Goal: Transaction & Acquisition: Purchase product/service

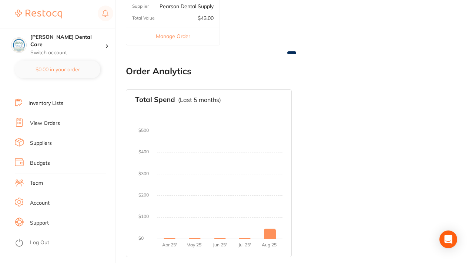
scroll to position [79, 0]
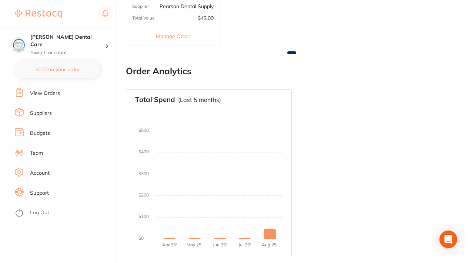
click at [38, 213] on link "Log Out" at bounding box center [39, 212] width 19 height 7
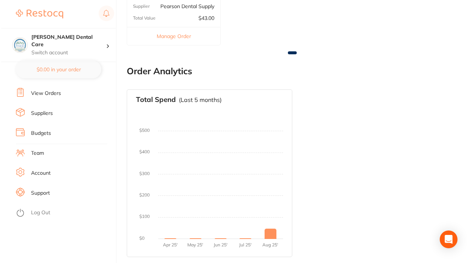
scroll to position [0, 0]
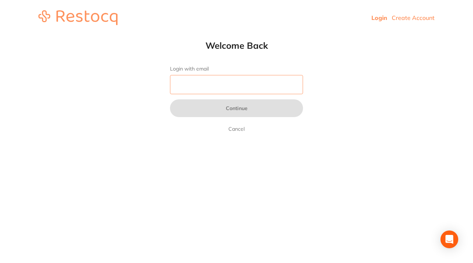
click at [212, 91] on input "Login with email" at bounding box center [236, 84] width 133 height 19
type input "l"
click at [238, 87] on input "Login with email" at bounding box center [236, 84] width 133 height 19
click at [199, 82] on input "Login with email" at bounding box center [236, 84] width 133 height 19
paste input "[EMAIL_ADDRESS][DOMAIN_NAME]"
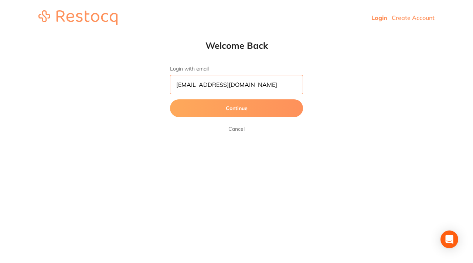
type input "[EMAIL_ADDRESS][DOMAIN_NAME]"
click at [237, 111] on button "Continue" at bounding box center [236, 108] width 133 height 18
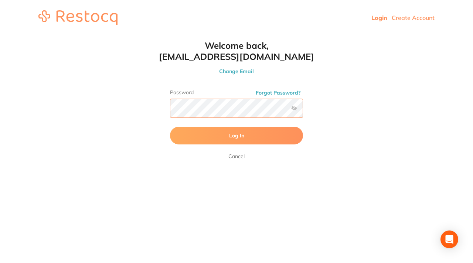
click at [170, 127] on button "Log In" at bounding box center [236, 136] width 133 height 18
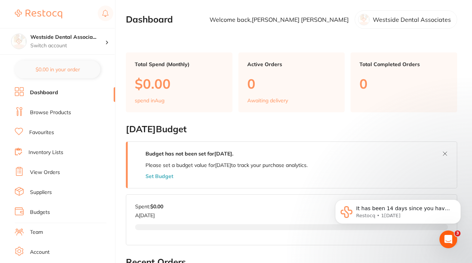
click at [53, 112] on link "Browse Products" at bounding box center [50, 112] width 41 height 7
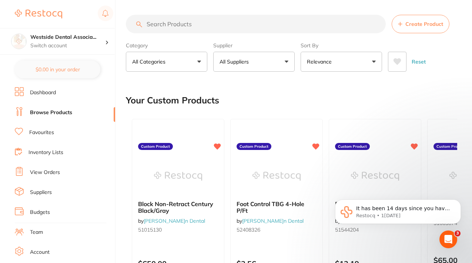
click at [285, 62] on button "All Suppliers" at bounding box center [253, 62] width 81 height 20
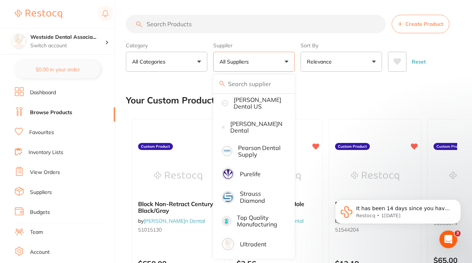
scroll to position [71, 0]
click at [50, 133] on link "Favourites" at bounding box center [41, 132] width 25 height 7
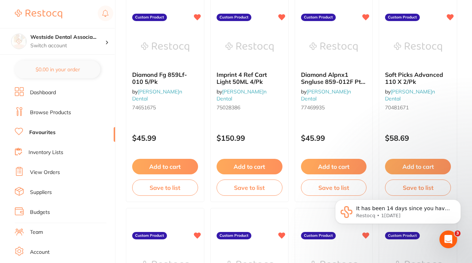
scroll to position [1407, 0]
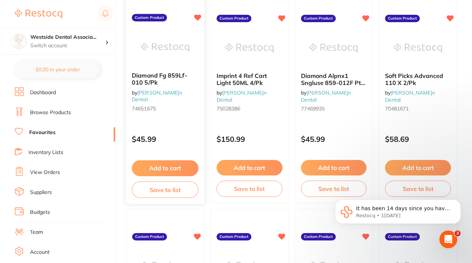
click at [181, 128] on div "$45.99" at bounding box center [165, 138] width 78 height 20
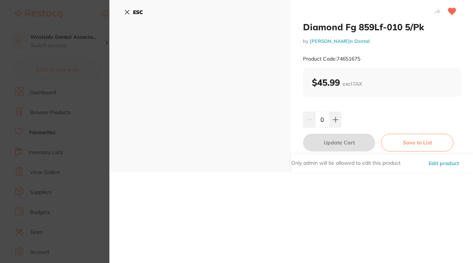
click at [126, 11] on icon at bounding box center [127, 12] width 6 height 6
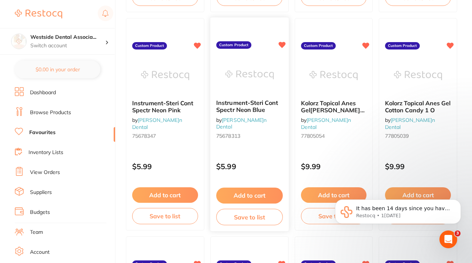
scroll to position [1818, 0]
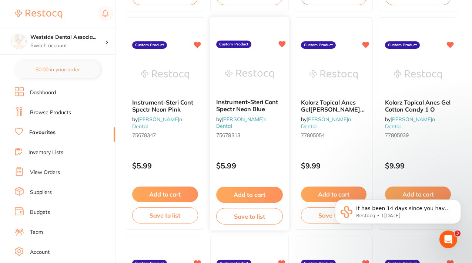
click at [240, 109] on span "Instrument-Steri Cont Spectr Neon Blue" at bounding box center [247, 106] width 62 height 14
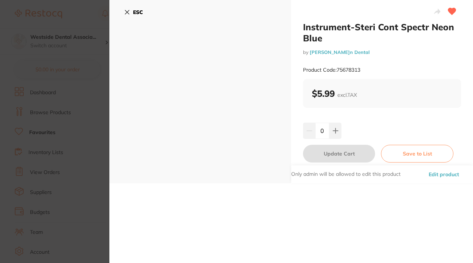
click at [132, 11] on button "ESC" at bounding box center [133, 12] width 19 height 13
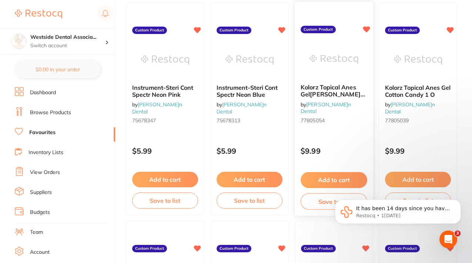
scroll to position [1801, 0]
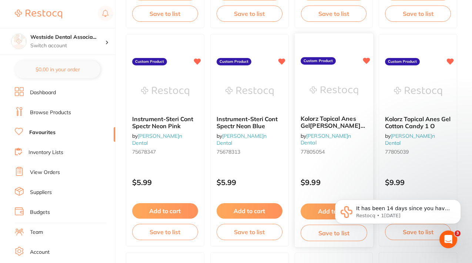
click at [326, 128] on span "Kolorz Topical Anes Gel[PERSON_NAME]a Colada 1 Oz" at bounding box center [332, 125] width 64 height 21
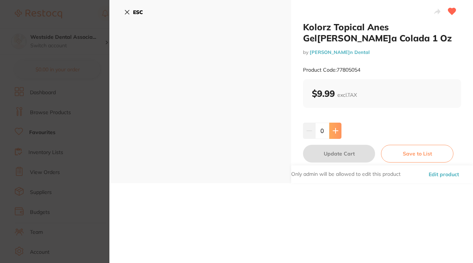
click at [336, 130] on icon at bounding box center [336, 131] width 6 height 6
type input "1"
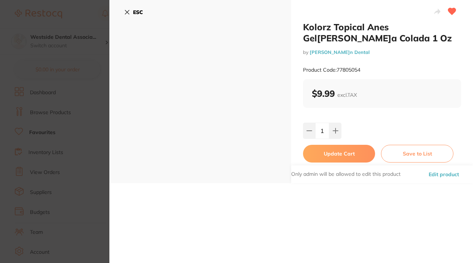
click at [362, 154] on button "Update Cart" at bounding box center [339, 154] width 72 height 18
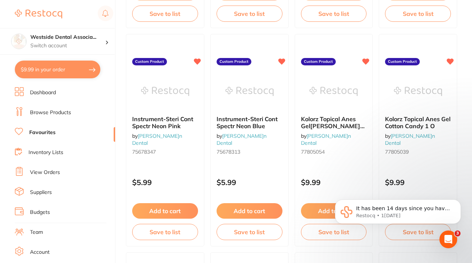
click at [72, 69] on button "$9.99 in your order" at bounding box center [57, 70] width 85 height 18
checkbox input "true"
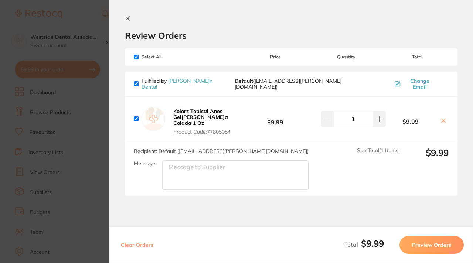
click at [420, 243] on button "Preview Orders" at bounding box center [432, 245] width 64 height 18
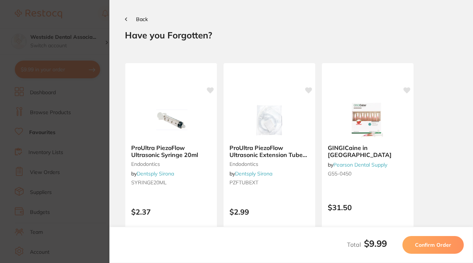
click at [441, 245] on span "Confirm Order" at bounding box center [433, 245] width 36 height 7
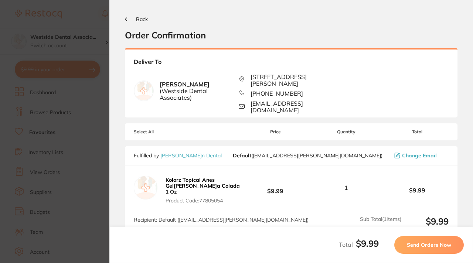
click at [427, 244] on span "Send Orders Now" at bounding box center [429, 245] width 44 height 7
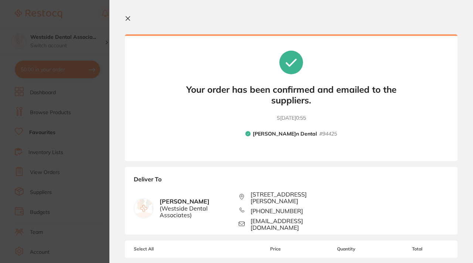
click at [129, 18] on icon at bounding box center [128, 19] width 6 height 6
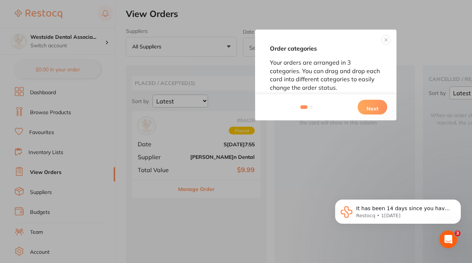
click at [385, 39] on button at bounding box center [385, 40] width 9 height 9
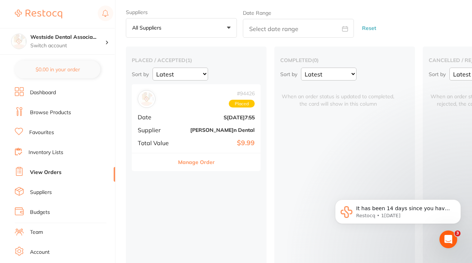
scroll to position [28, 0]
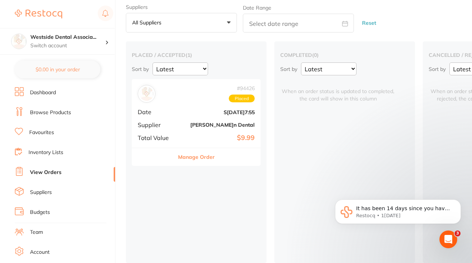
click at [206, 154] on button "Manage Order" at bounding box center [196, 157] width 37 height 18
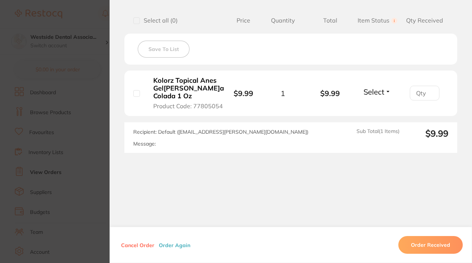
scroll to position [196, 0]
click at [385, 90] on button "Select" at bounding box center [377, 91] width 32 height 9
click at [461, 60] on section "Your Orders Select all ( 0 ) Price Quantity Total Item Status You can use this …" at bounding box center [290, 73] width 362 height 161
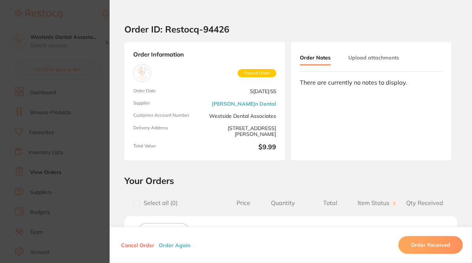
scroll to position [0, 0]
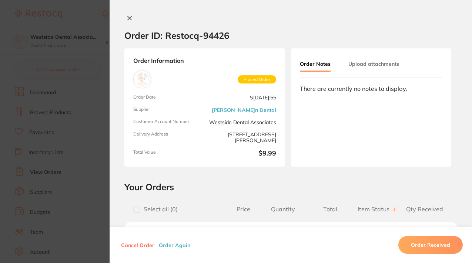
click at [127, 17] on icon at bounding box center [129, 18] width 6 height 6
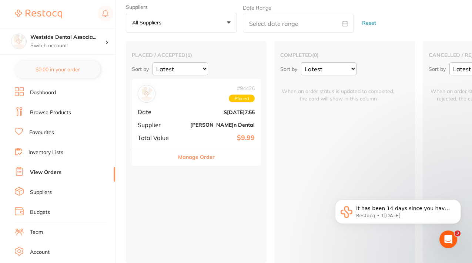
click at [179, 111] on div "# 94426 Placed Date S[DATE]7:55 Supplier[PERSON_NAME]n Dental Total Value $9.99" at bounding box center [196, 113] width 129 height 68
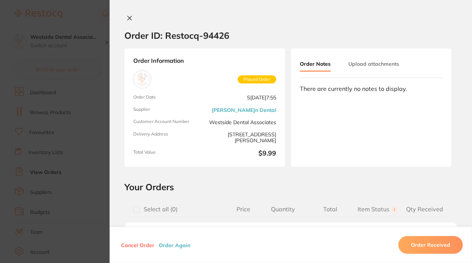
click at [128, 18] on icon at bounding box center [130, 18] width 4 height 4
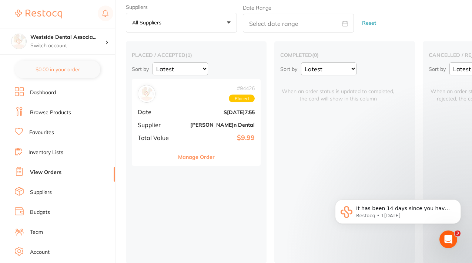
click at [53, 133] on link "Favourites" at bounding box center [41, 132] width 25 height 7
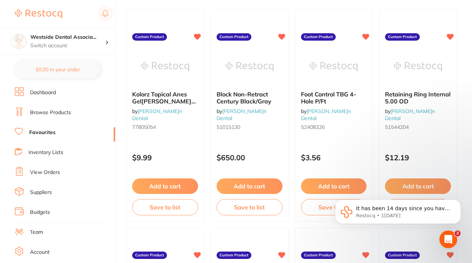
scroll to position [79, 0]
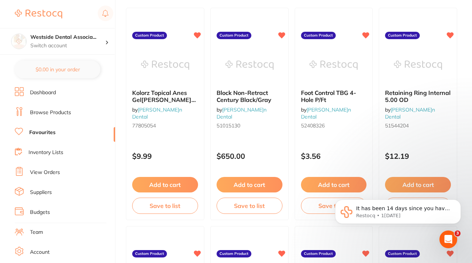
click at [53, 132] on link "Favourites" at bounding box center [42, 132] width 26 height 7
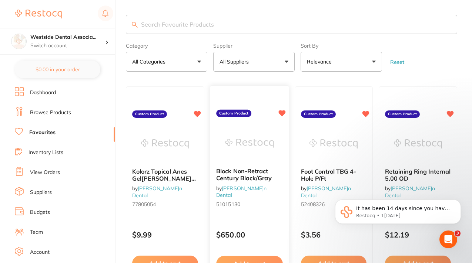
scroll to position [0, 0]
click at [43, 134] on link "Favourites" at bounding box center [42, 132] width 26 height 7
click at [49, 132] on link "Favourites" at bounding box center [42, 132] width 26 height 7
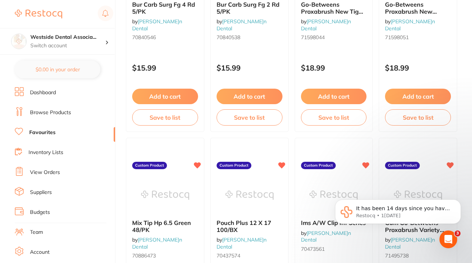
scroll to position [2268, 0]
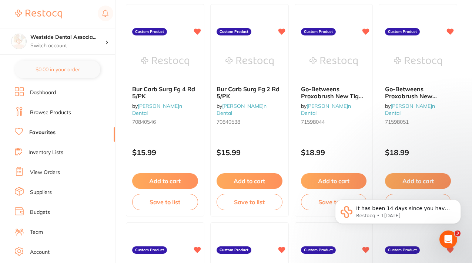
click at [42, 173] on link "View Orders" at bounding box center [45, 172] width 30 height 7
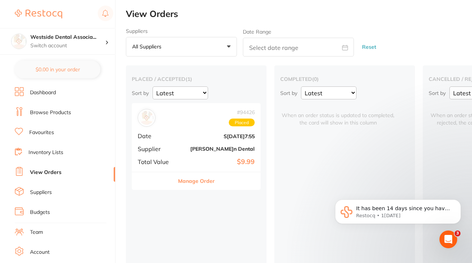
click at [196, 131] on div "# 94426 Placed Date S[DATE]7:55 Supplier[PERSON_NAME]n Dental Total Value $9.99" at bounding box center [196, 137] width 129 height 68
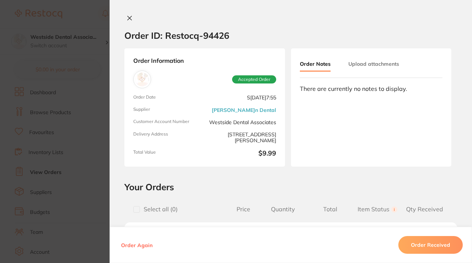
click at [129, 18] on icon at bounding box center [129, 18] width 6 height 6
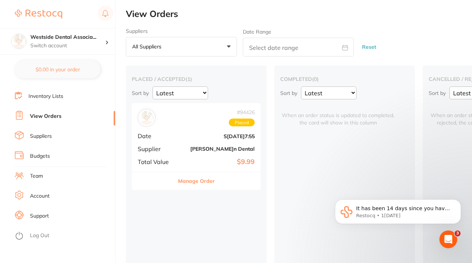
scroll to position [61, 0]
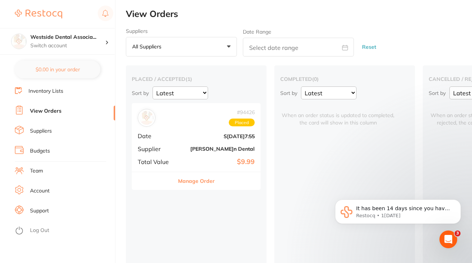
click at [50, 133] on link "Suppliers" at bounding box center [41, 131] width 22 height 7
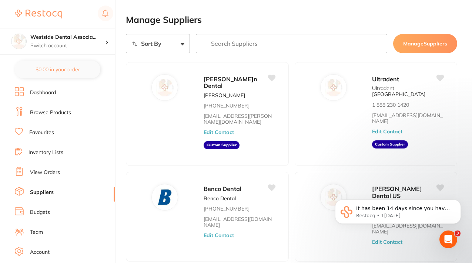
click at [52, 132] on link "Favourites" at bounding box center [41, 132] width 25 height 7
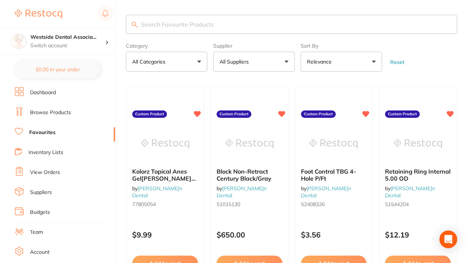
click at [286, 62] on button "All Suppliers" at bounding box center [253, 62] width 81 height 20
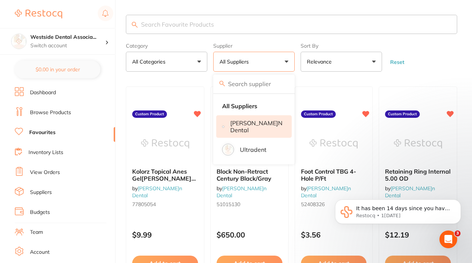
click at [240, 126] on p "[PERSON_NAME]n Dental" at bounding box center [256, 127] width 52 height 14
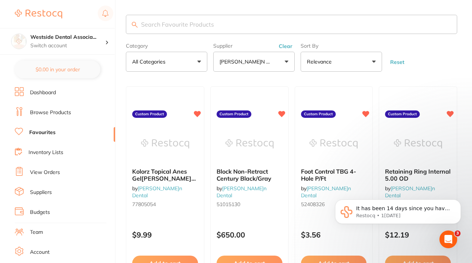
click at [286, 62] on button "[PERSON_NAME]n Dental" at bounding box center [253, 62] width 81 height 20
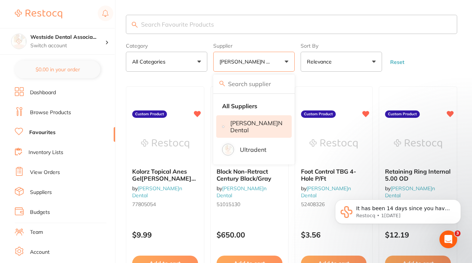
click at [254, 119] on li "[PERSON_NAME]n Dental" at bounding box center [253, 126] width 75 height 23
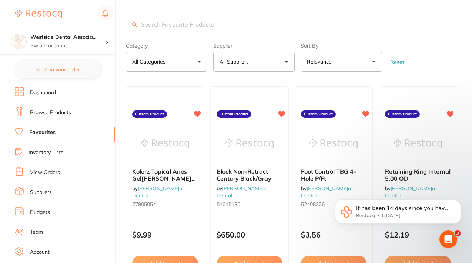
click at [284, 62] on button "All Suppliers" at bounding box center [253, 62] width 81 height 20
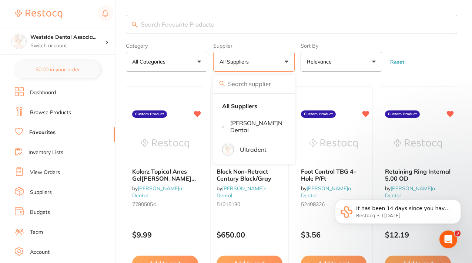
click at [55, 176] on link "View Orders" at bounding box center [45, 172] width 30 height 7
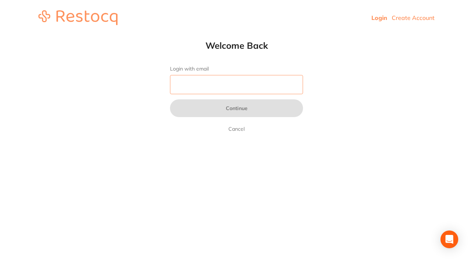
click at [185, 79] on input "Login with email" at bounding box center [236, 84] width 133 height 19
type input "l"
